Goal: Task Accomplishment & Management: Use online tool/utility

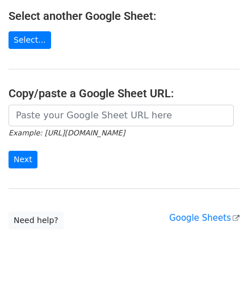
scroll to position [149, 0]
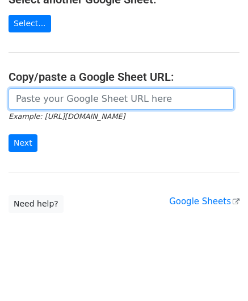
click at [57, 104] on input "url" at bounding box center [122, 99] width 226 height 22
paste input "[URL][DOMAIN_NAME]"
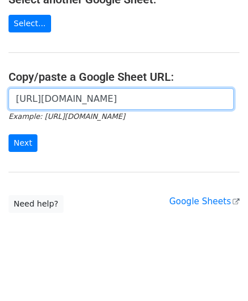
scroll to position [0, 246]
type input "[URL][DOMAIN_NAME]"
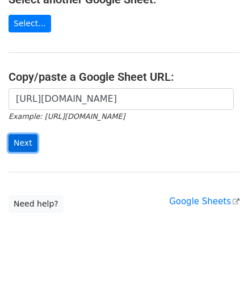
click at [28, 141] on input "Next" at bounding box center [23, 143] width 29 height 18
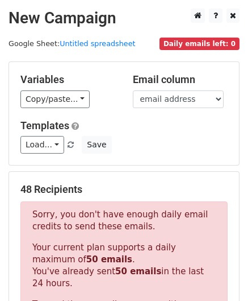
scroll to position [338, 0]
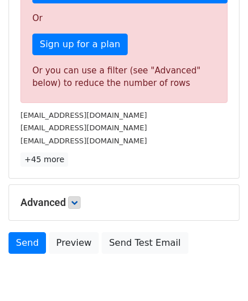
click at [83, 202] on h5 "Advanced" at bounding box center [123, 202] width 207 height 13
click at [81, 199] on link at bounding box center [74, 202] width 13 height 13
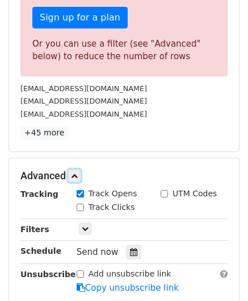
scroll to position [451, 0]
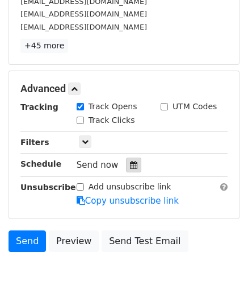
click at [130, 165] on icon at bounding box center [133, 165] width 7 height 8
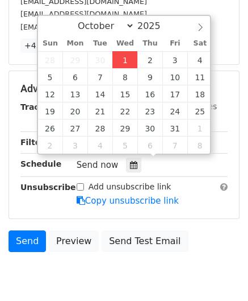
type input "2025-10-01 12:00"
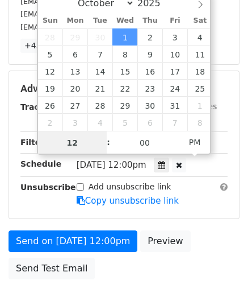
scroll to position [0, 0]
paste input "6"
type input "6"
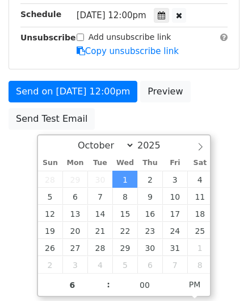
type input "2025-10-01 18:00"
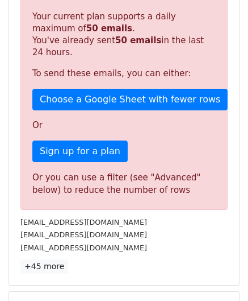
scroll to position [521, 0]
